Goal: Navigation & Orientation: Go to known website

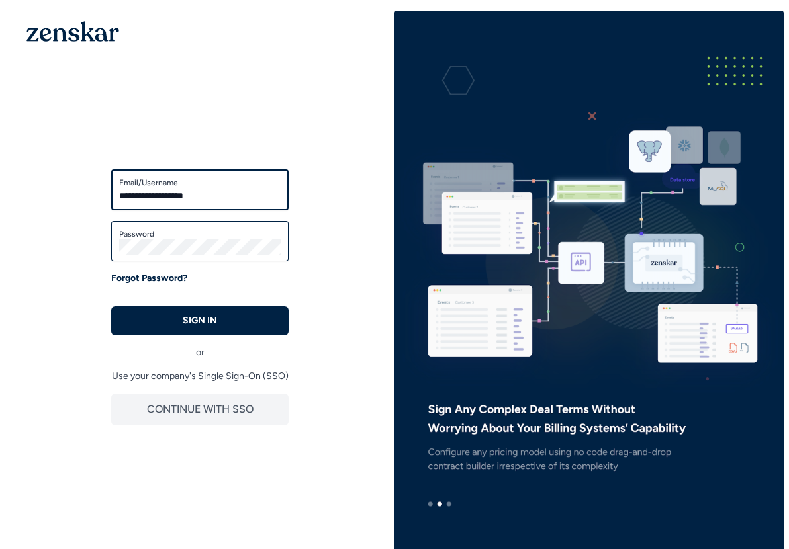
click at [226, 195] on input "**********" at bounding box center [200, 196] width 162 height 16
type input "**********"
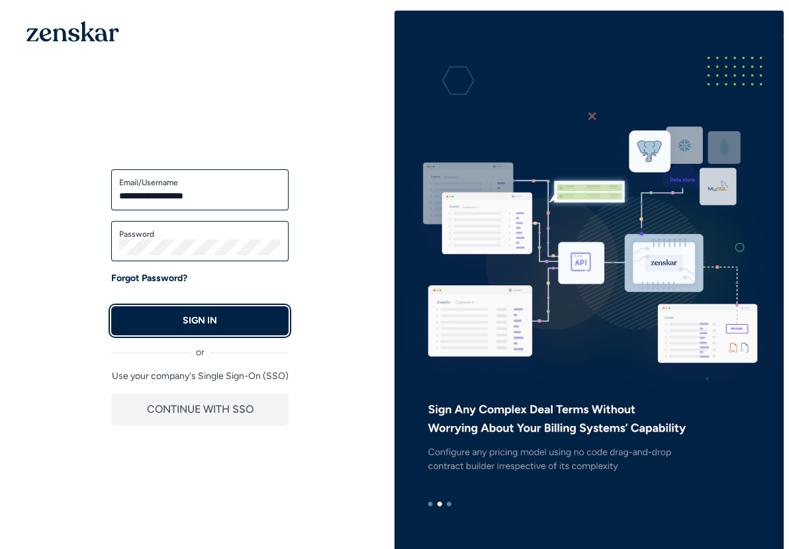
click at [176, 316] on button "SIGN IN" at bounding box center [199, 320] width 177 height 29
